Goal: Information Seeking & Learning: Learn about a topic

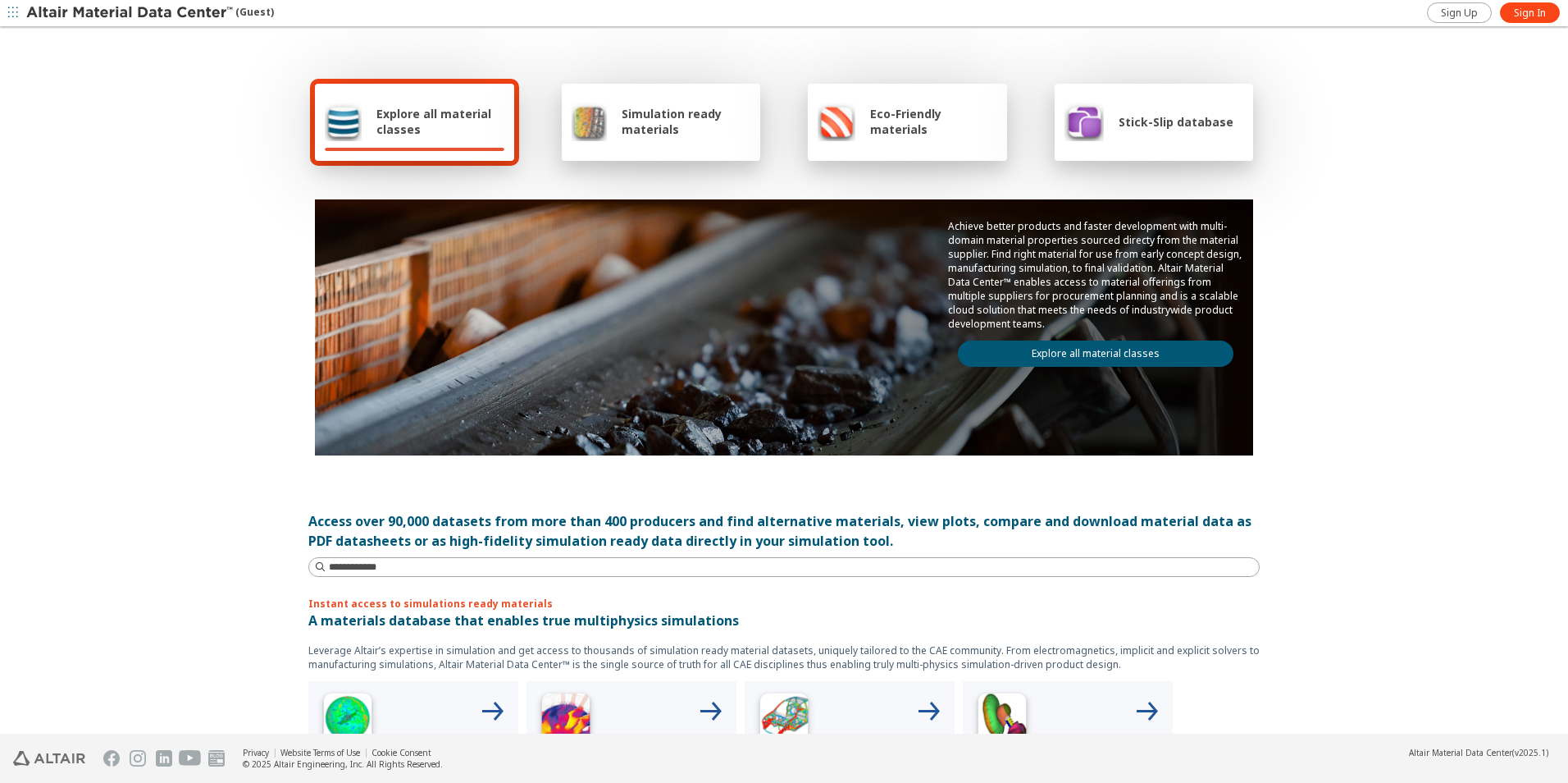
click at [660, 124] on span "Simulation ready materials" at bounding box center [686, 121] width 128 height 31
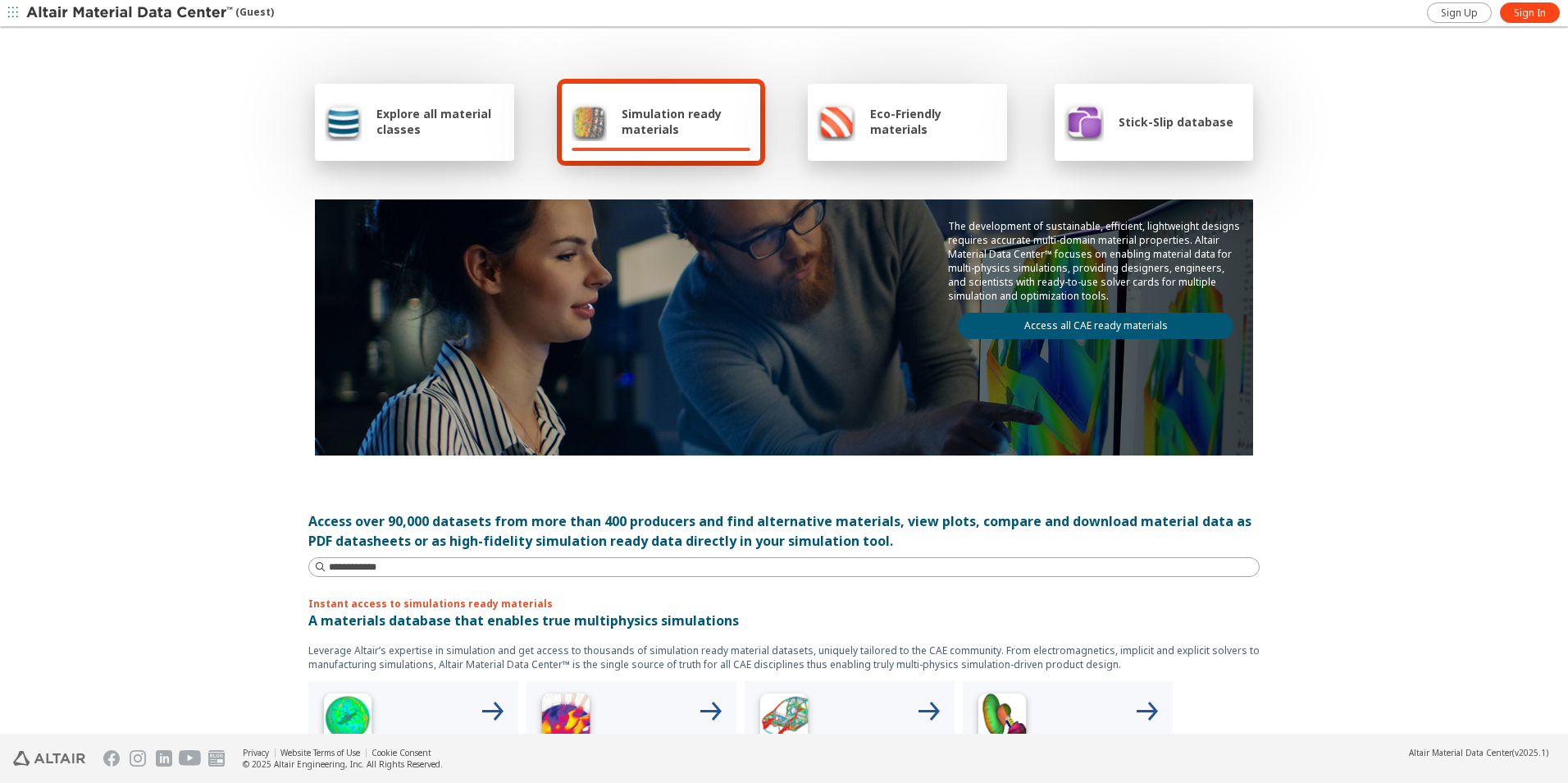
click at [400, 120] on span "Explore all material classes" at bounding box center [440, 121] width 128 height 31
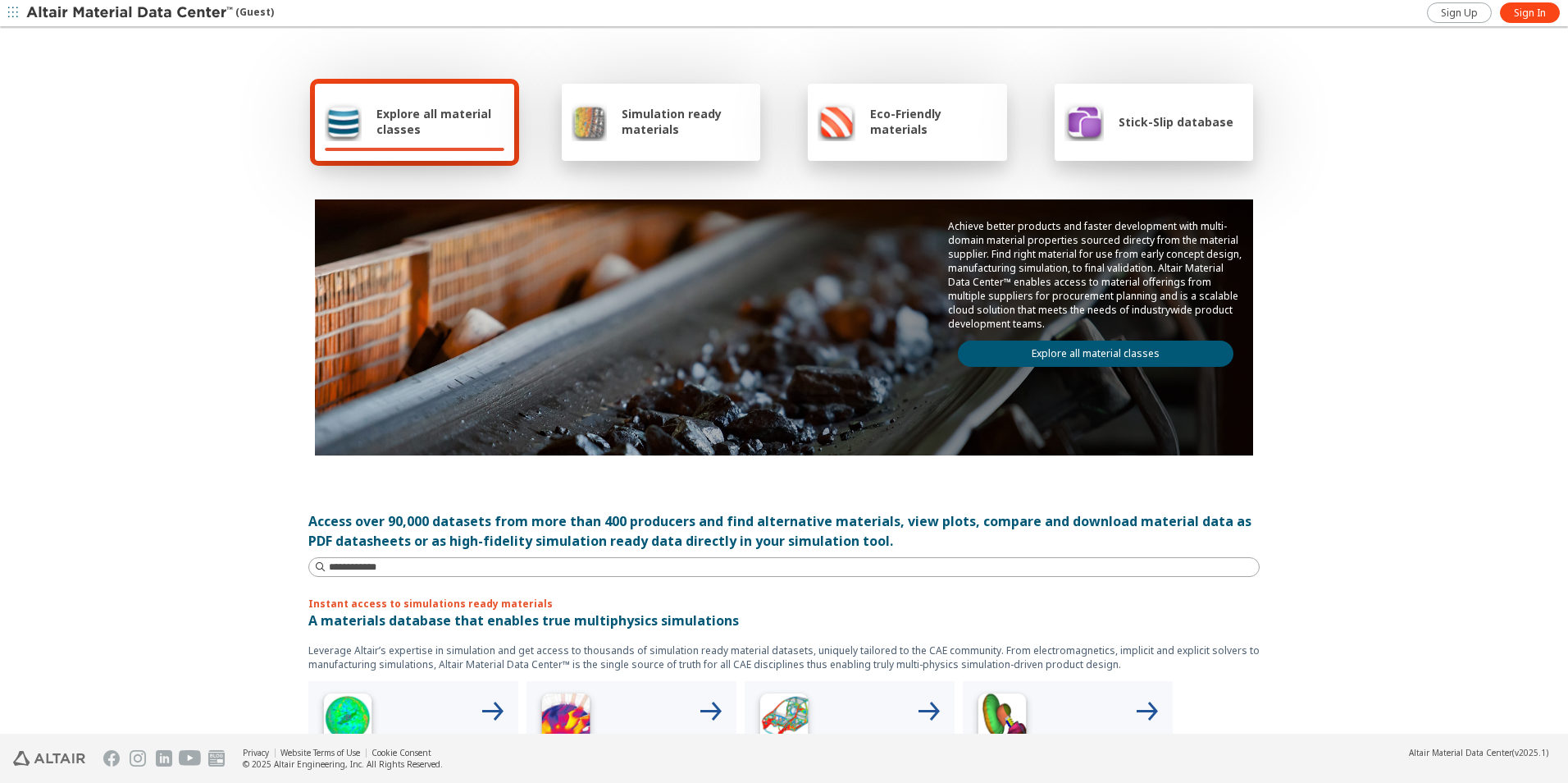
click at [1082, 354] on link "Explore all material classes" at bounding box center [1096, 354] width 276 height 27
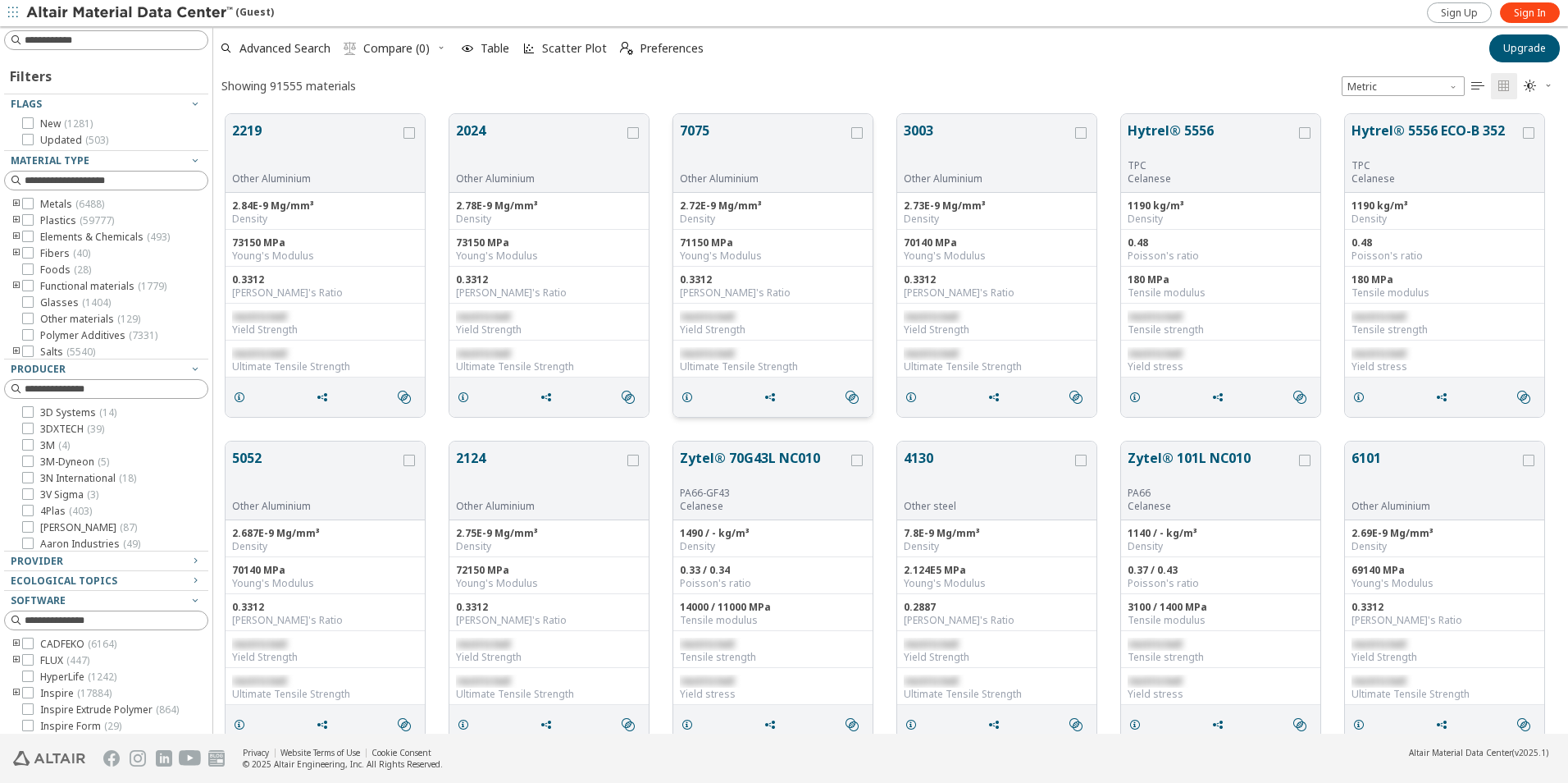
click at [702, 127] on button "7075" at bounding box center [764, 147] width 168 height 51
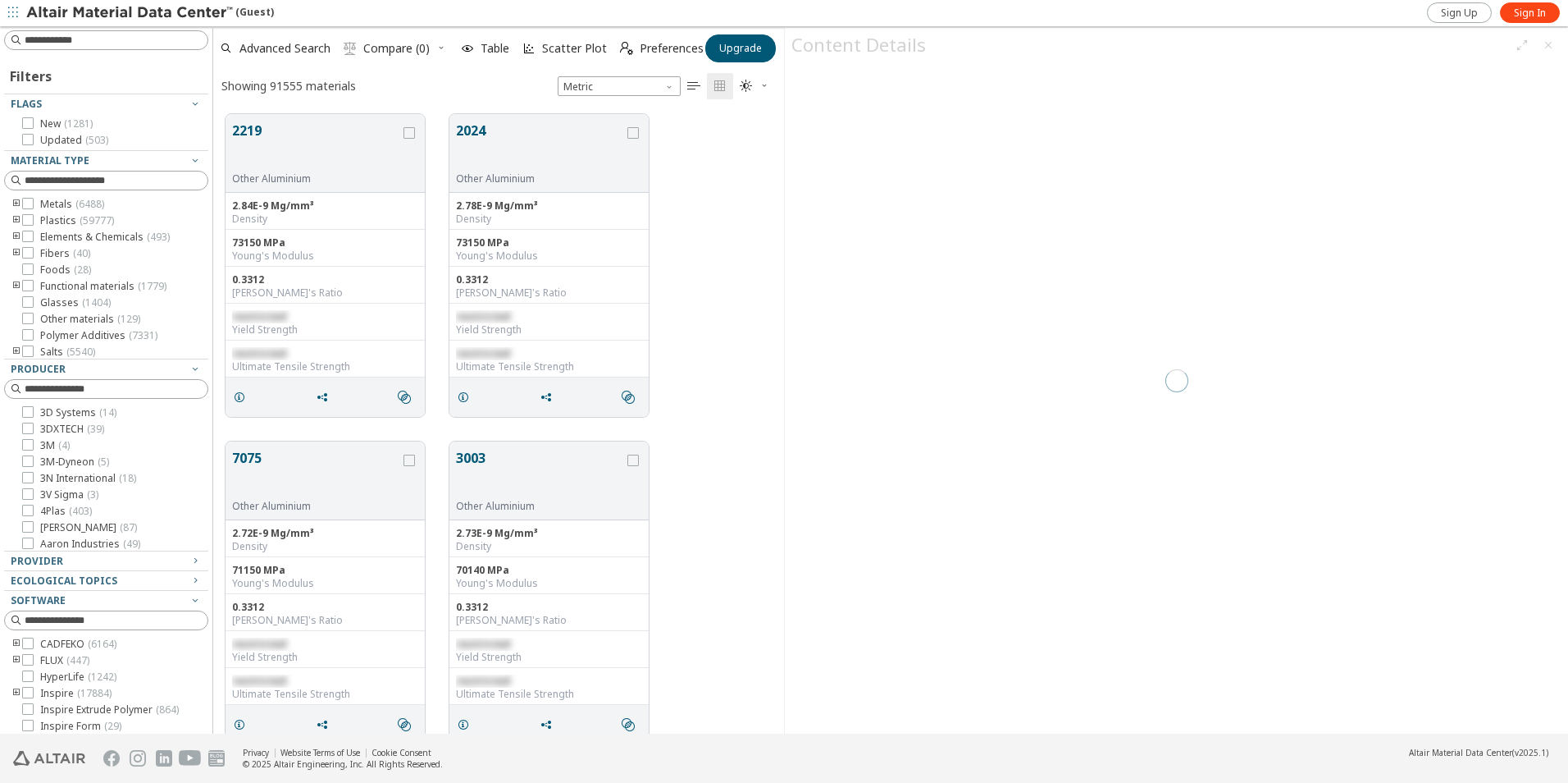
scroll to position [619, 558]
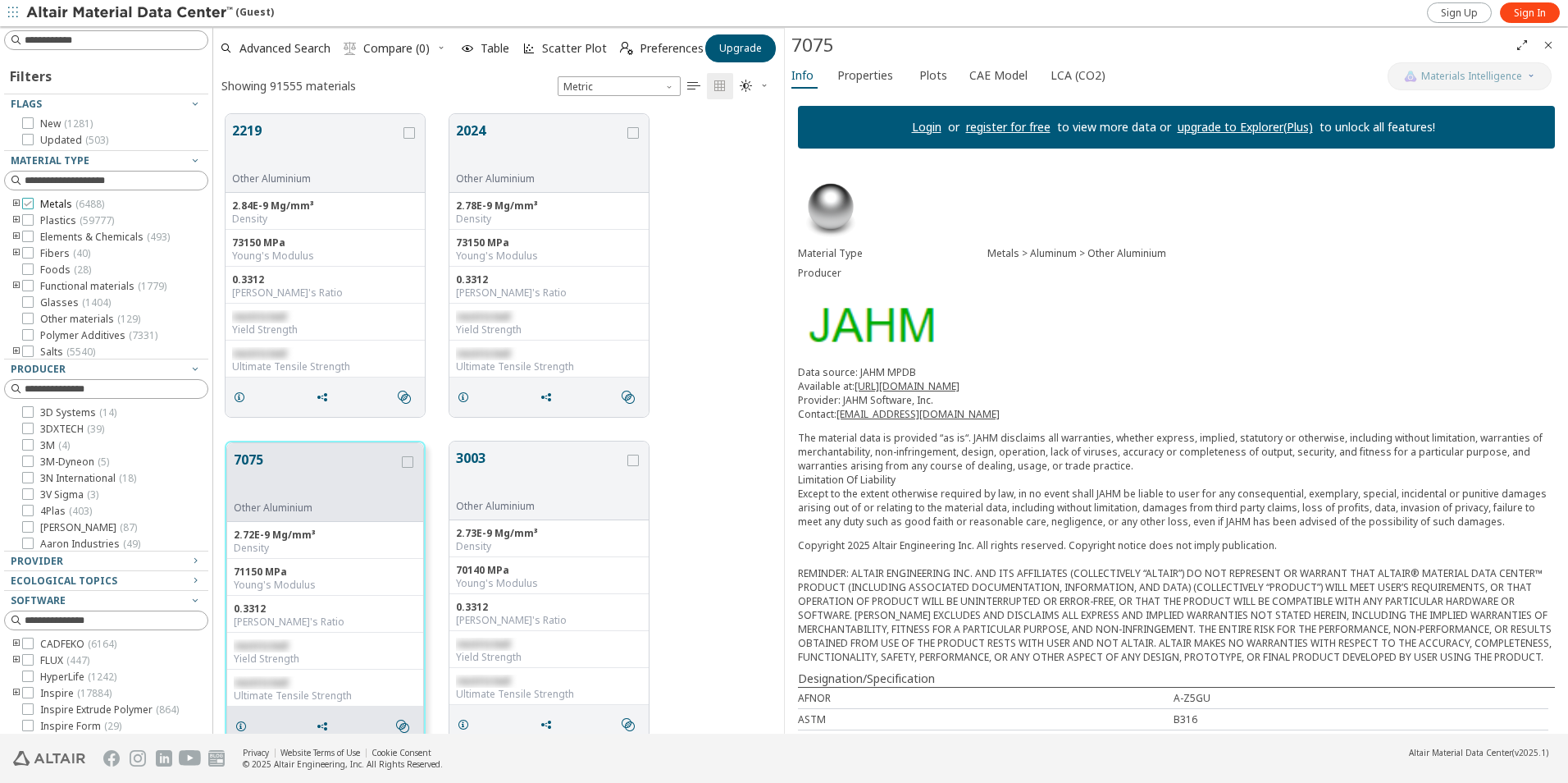
click at [48, 203] on span "Metals ( 6488 )" at bounding box center [71, 205] width 64 height 13
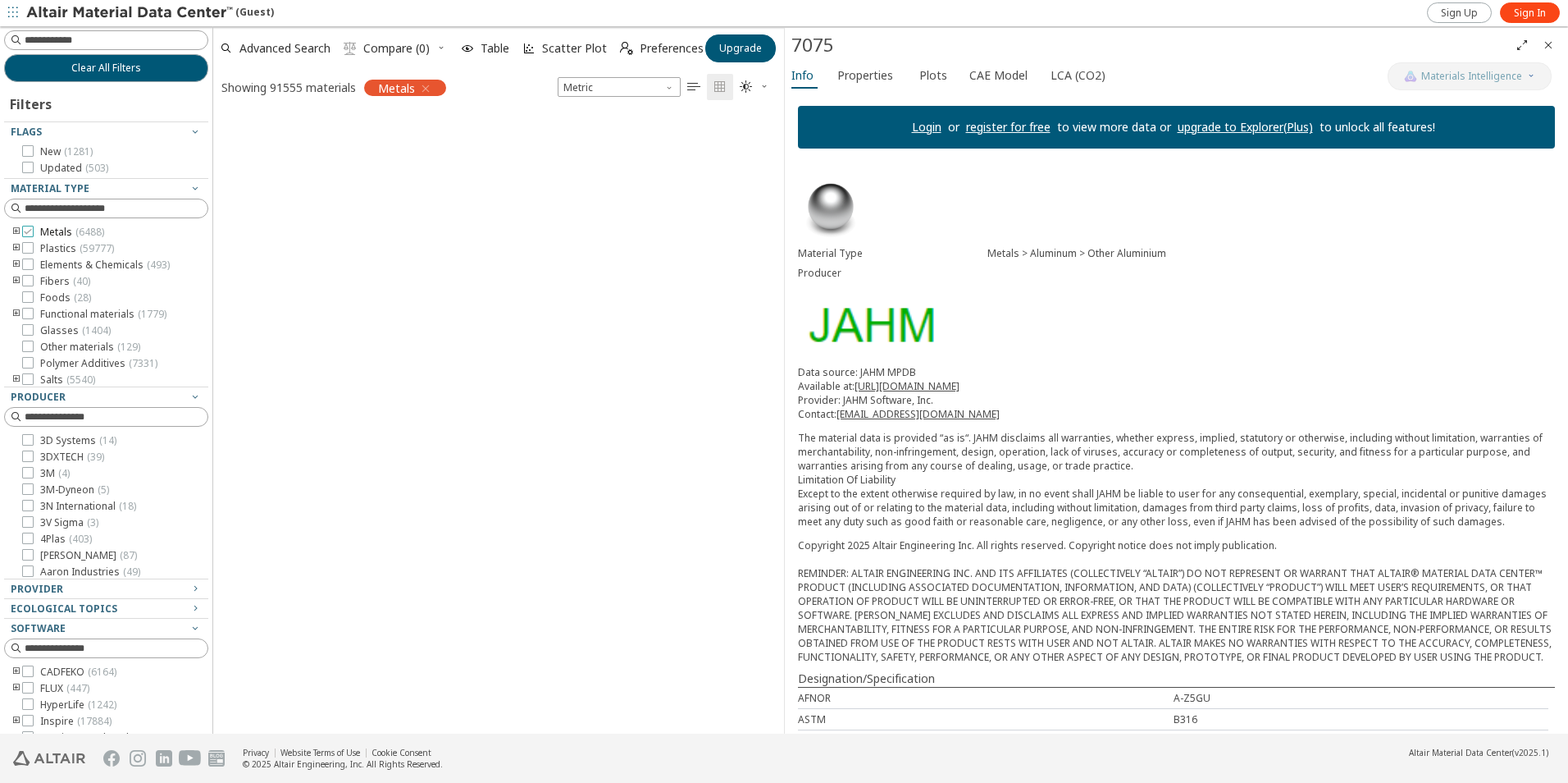
scroll to position [617, 558]
